Goal: Information Seeking & Learning: Learn about a topic

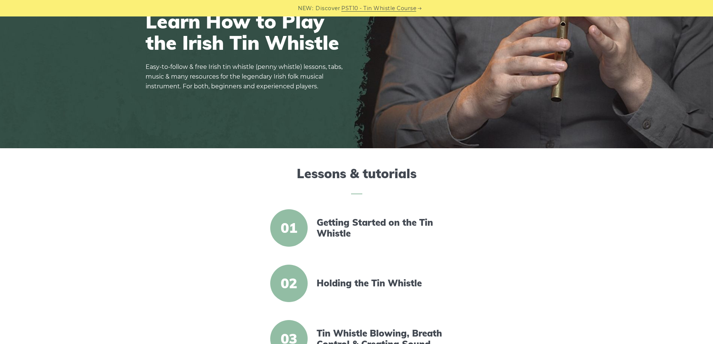
scroll to position [150, 0]
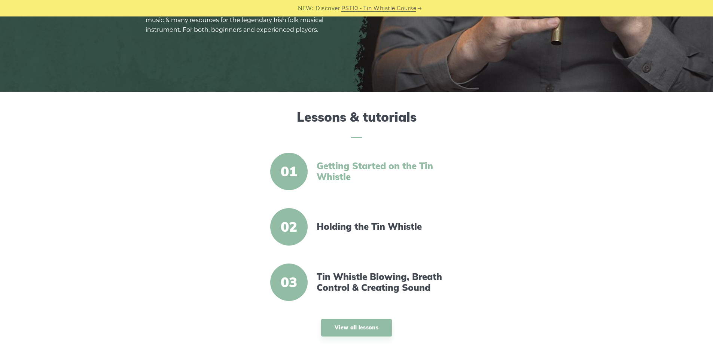
click at [326, 174] on link "Getting Started on the Tin Whistle" at bounding box center [381, 172] width 129 height 22
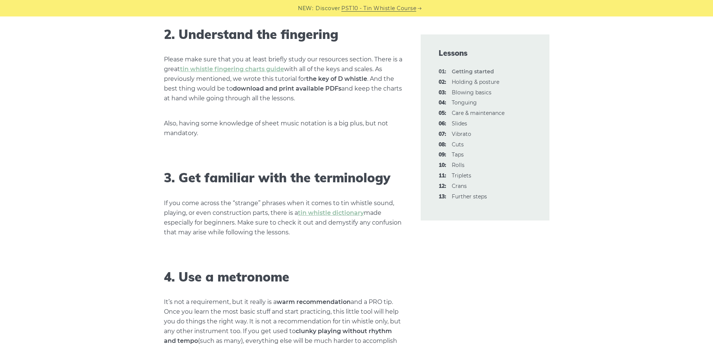
scroll to position [562, 0]
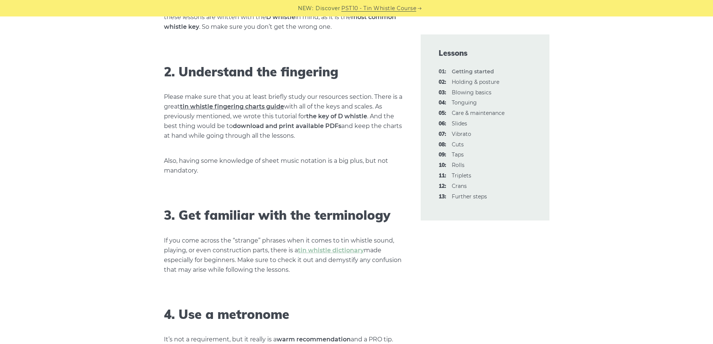
click at [232, 105] on link "tin whistle fingering charts guide" at bounding box center [232, 106] width 104 height 7
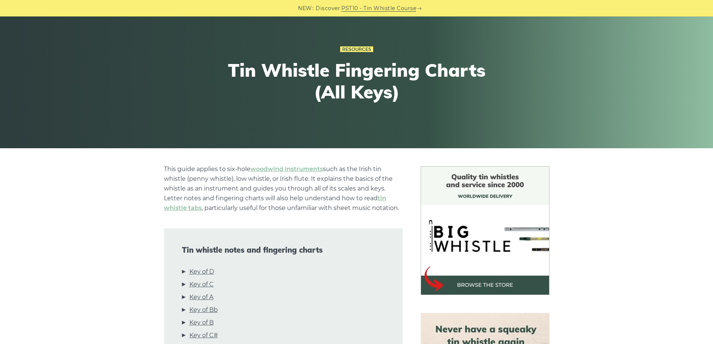
scroll to position [150, 0]
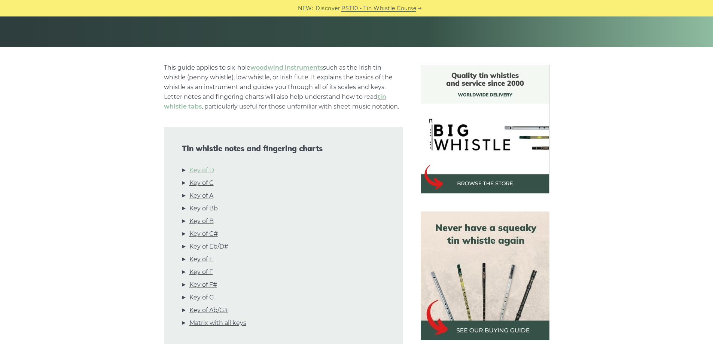
click at [203, 172] on link "Key of D" at bounding box center [201, 170] width 25 height 10
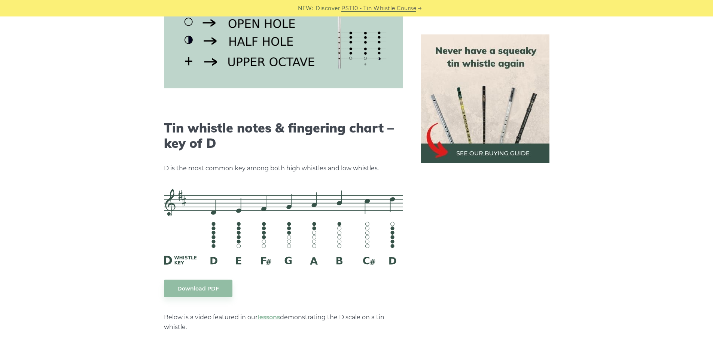
scroll to position [1166, 0]
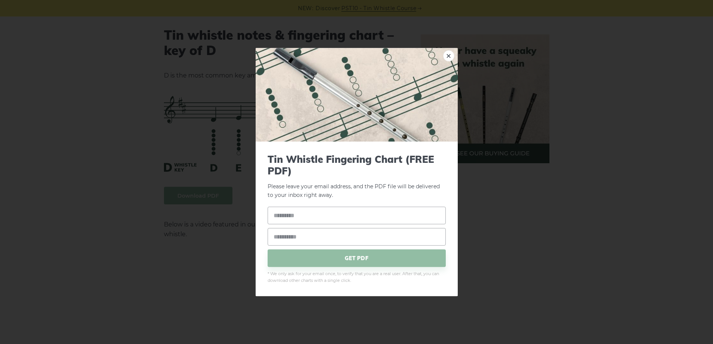
click at [448, 55] on link "×" at bounding box center [448, 55] width 11 height 11
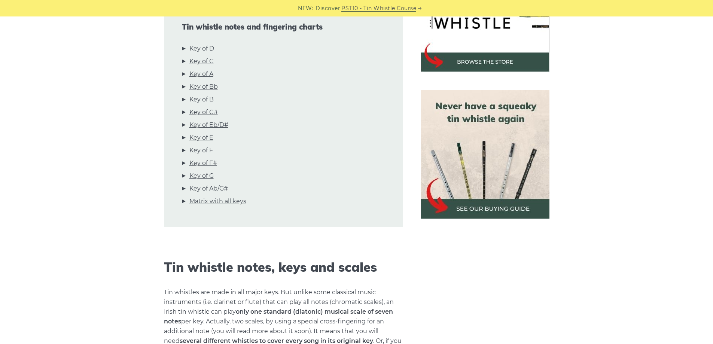
scroll to position [0, 0]
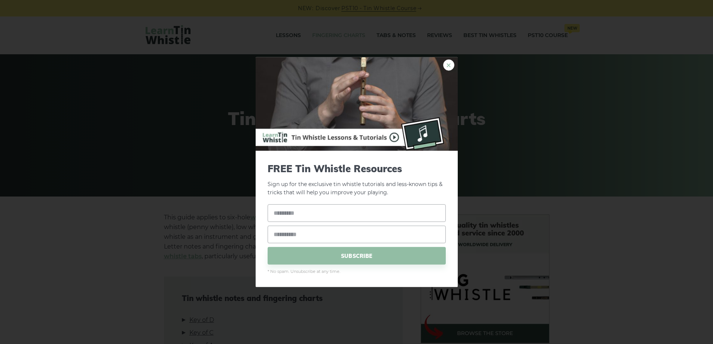
click at [450, 66] on link "×" at bounding box center [448, 64] width 11 height 11
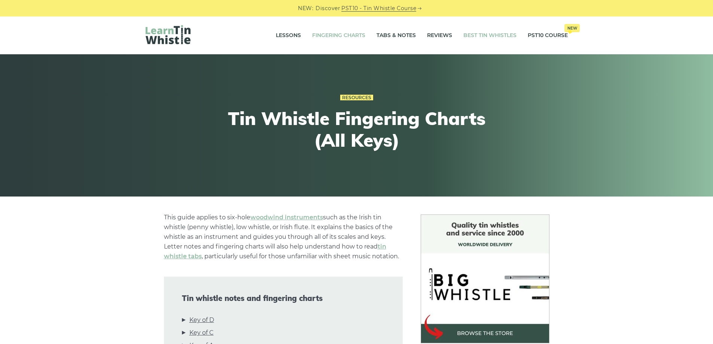
click at [483, 36] on link "Best Tin Whistles" at bounding box center [489, 35] width 53 height 19
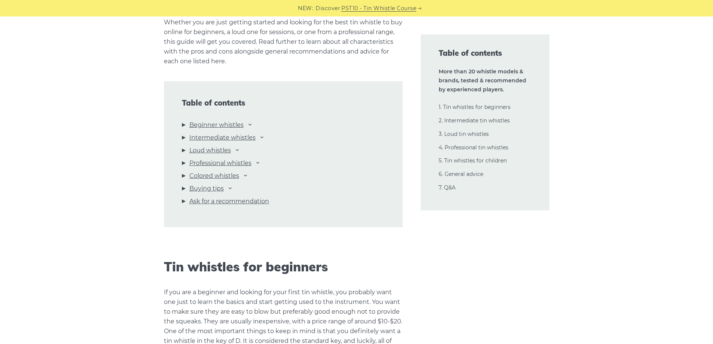
scroll to position [786, 0]
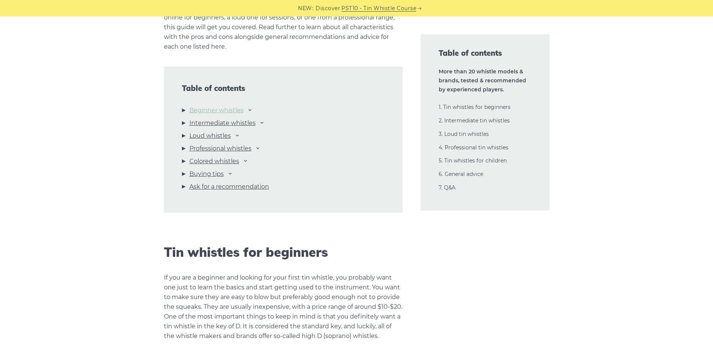
click at [235, 107] on link "Beginner whistles" at bounding box center [216, 111] width 54 height 10
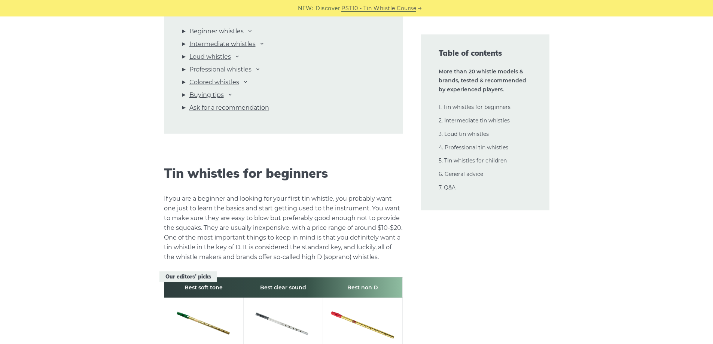
scroll to position [854, 0]
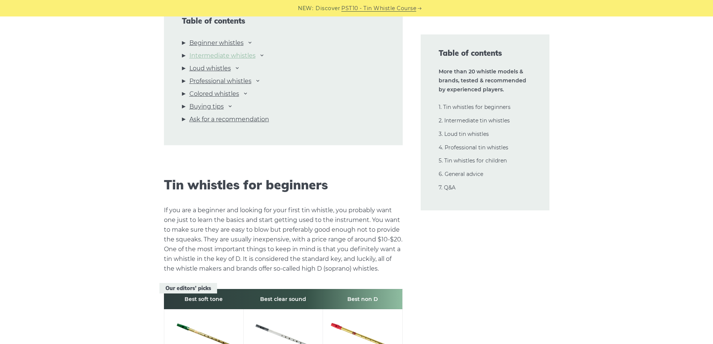
click at [234, 55] on link "Intermediate whistles" at bounding box center [222, 56] width 66 height 10
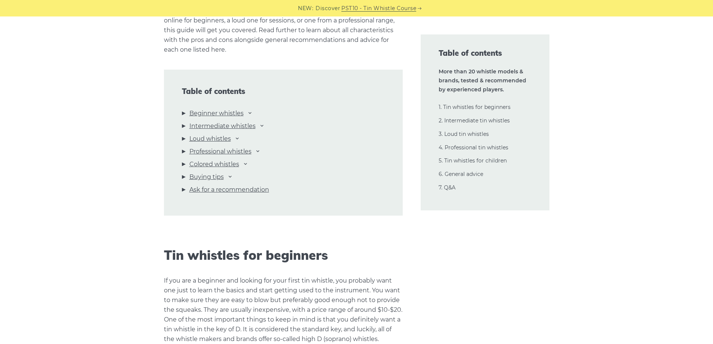
scroll to position [780, 0]
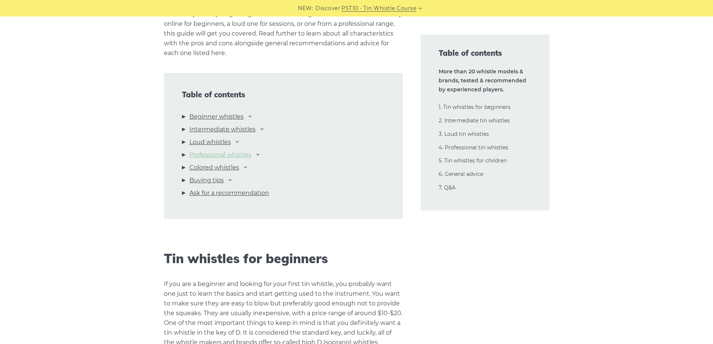
click at [247, 153] on link "Professional whistles" at bounding box center [220, 155] width 62 height 10
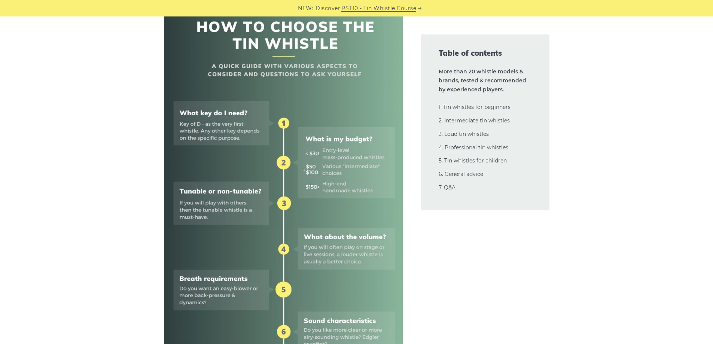
scroll to position [0, 0]
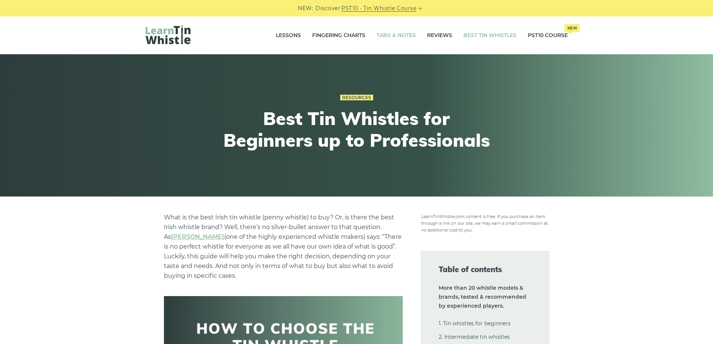
click at [383, 35] on link "Tabs & Notes" at bounding box center [396, 35] width 39 height 19
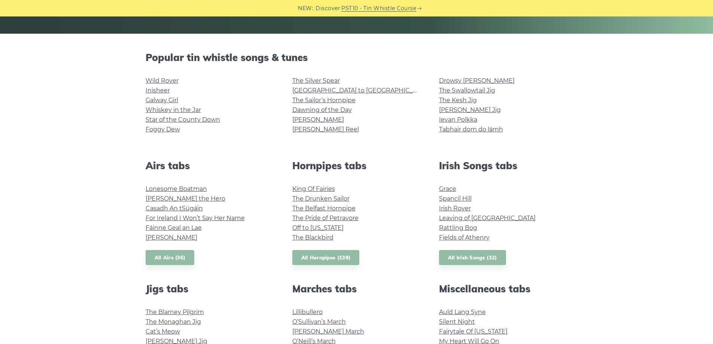
scroll to position [150, 0]
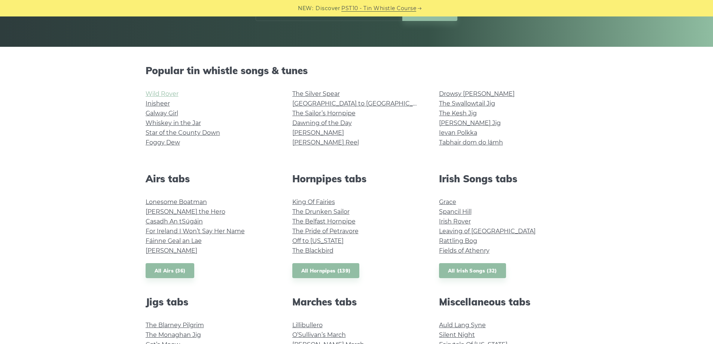
click at [158, 94] on link "Wild Rover" at bounding box center [162, 93] width 33 height 7
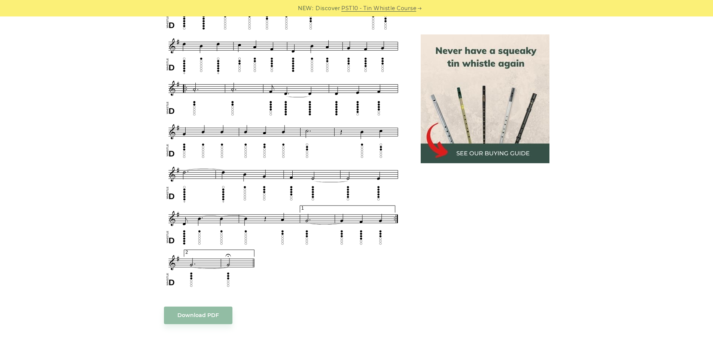
scroll to position [412, 0]
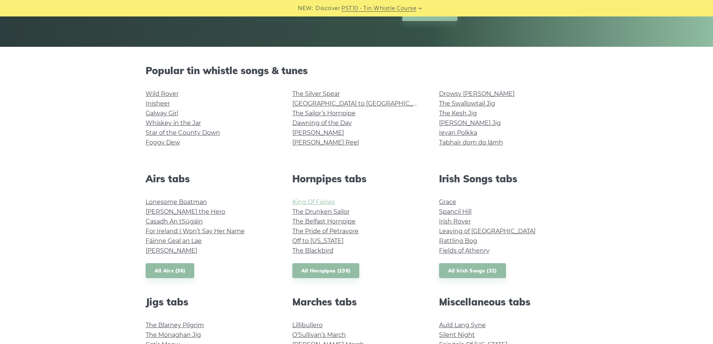
click at [329, 204] on link "King Of Fairies" at bounding box center [313, 201] width 43 height 7
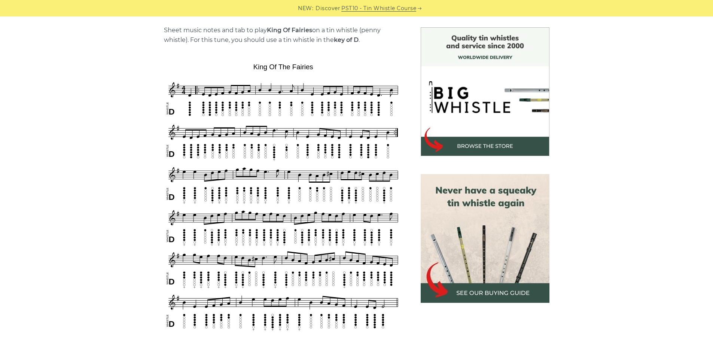
scroll to position [225, 0]
